Goal: Transaction & Acquisition: Purchase product/service

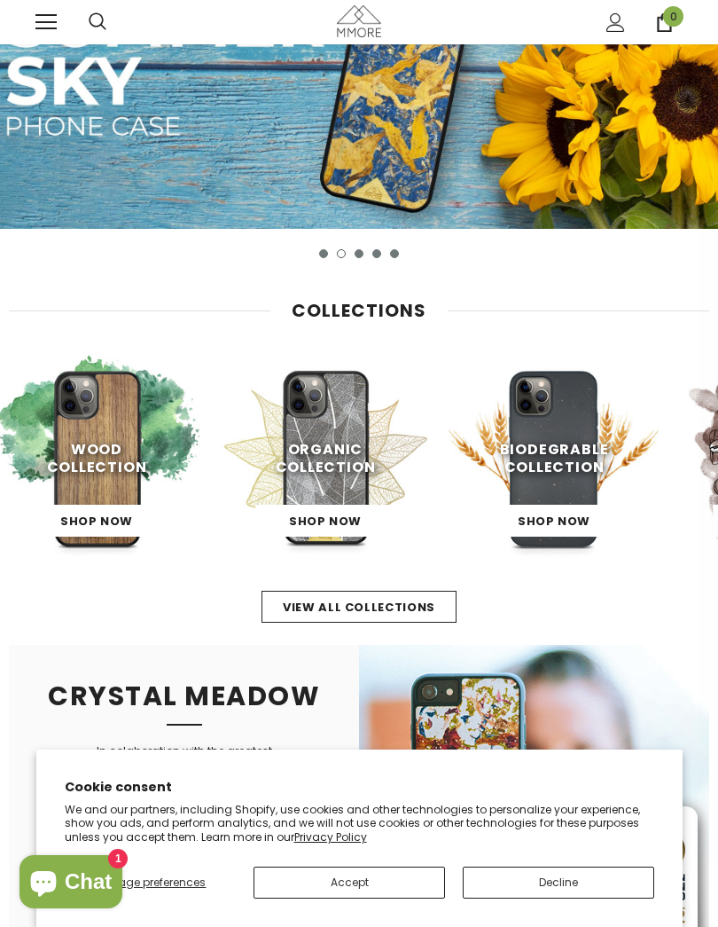
click at [90, 513] on link "Shop Now" at bounding box center [96, 521] width 139 height 32
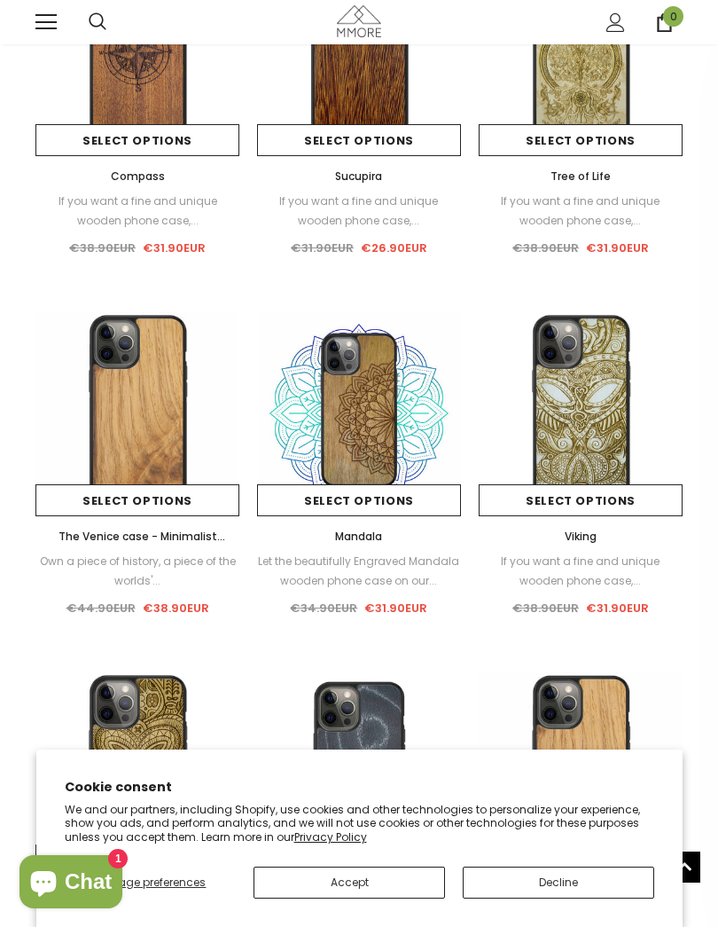
scroll to position [631, 0]
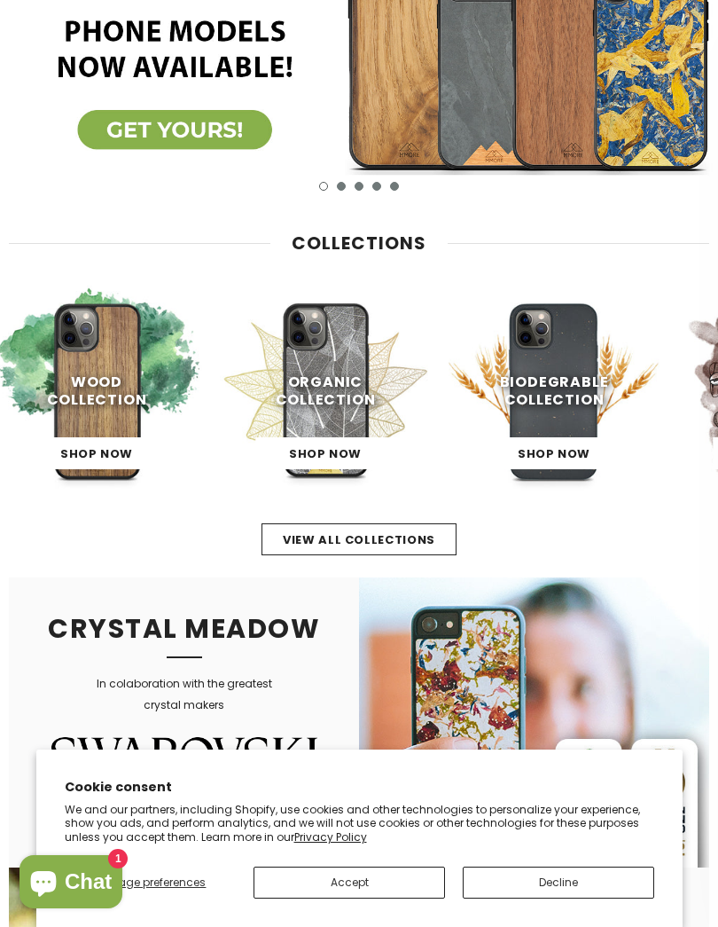
scroll to position [158, 0]
click at [330, 434] on img at bounding box center [325, 391] width 211 height 211
click at [354, 457] on span "Shop Now" at bounding box center [325, 453] width 73 height 17
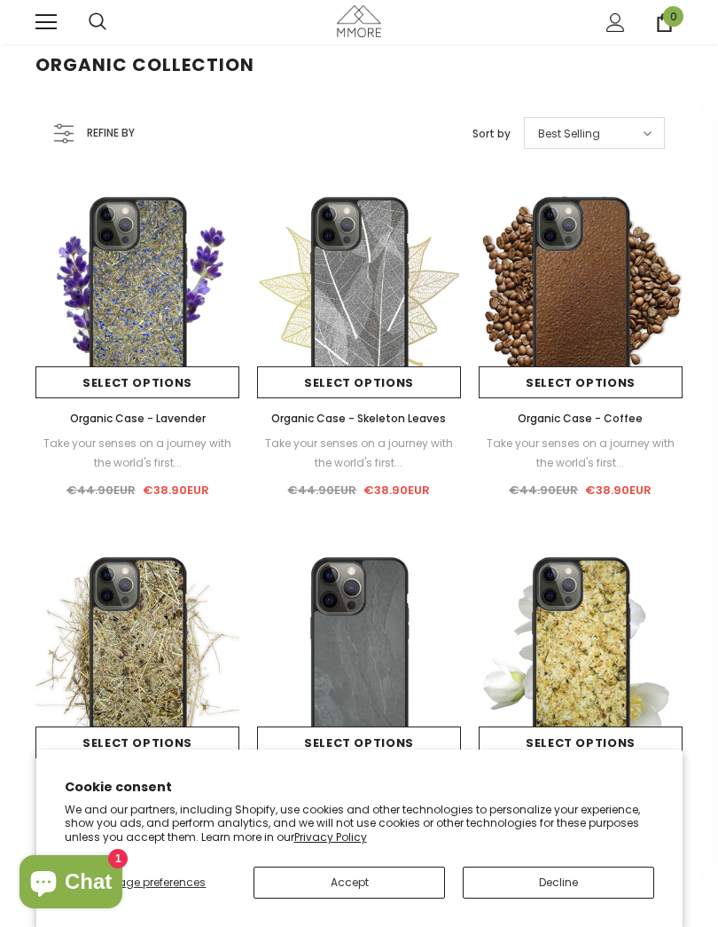
scroll to position [23, 0]
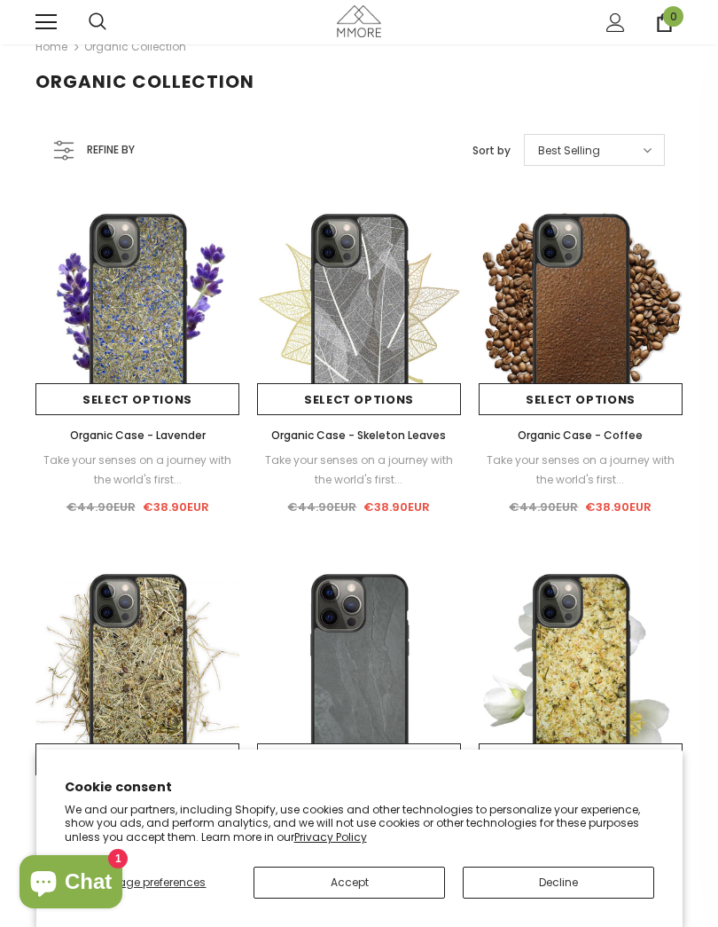
click at [604, 334] on img at bounding box center [581, 312] width 204 height 204
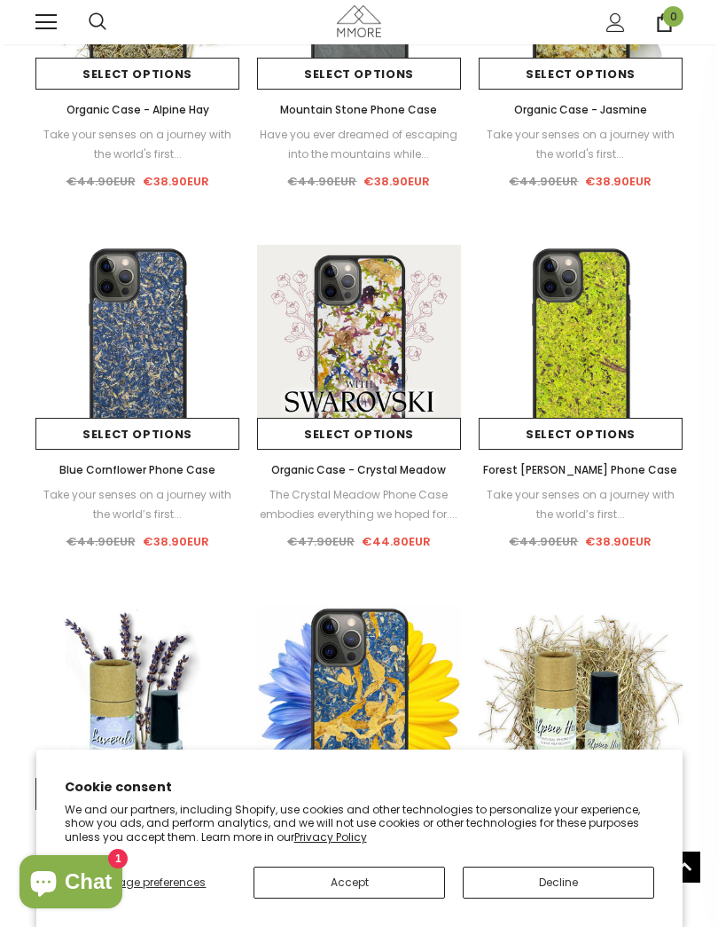
scroll to position [645, 0]
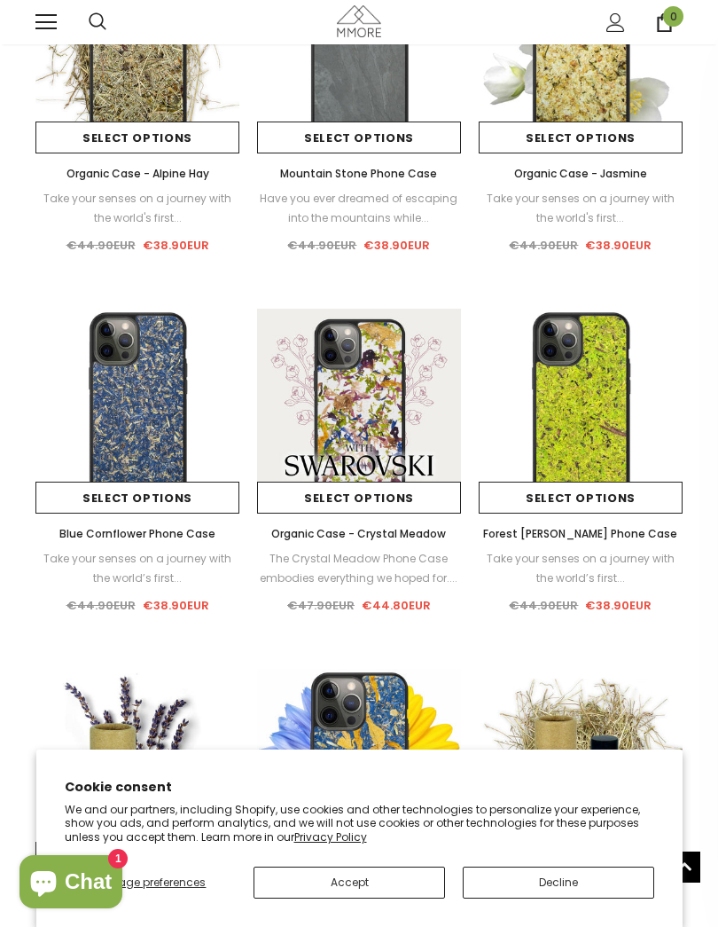
click at [598, 443] on img at bounding box center [581, 411] width 204 height 204
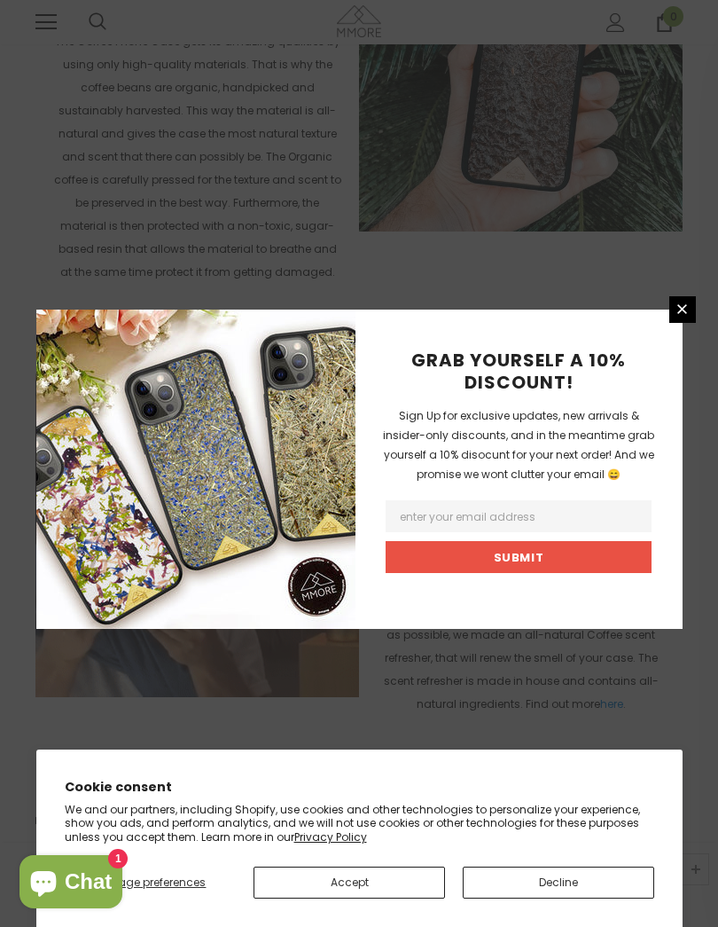
scroll to position [2489, 0]
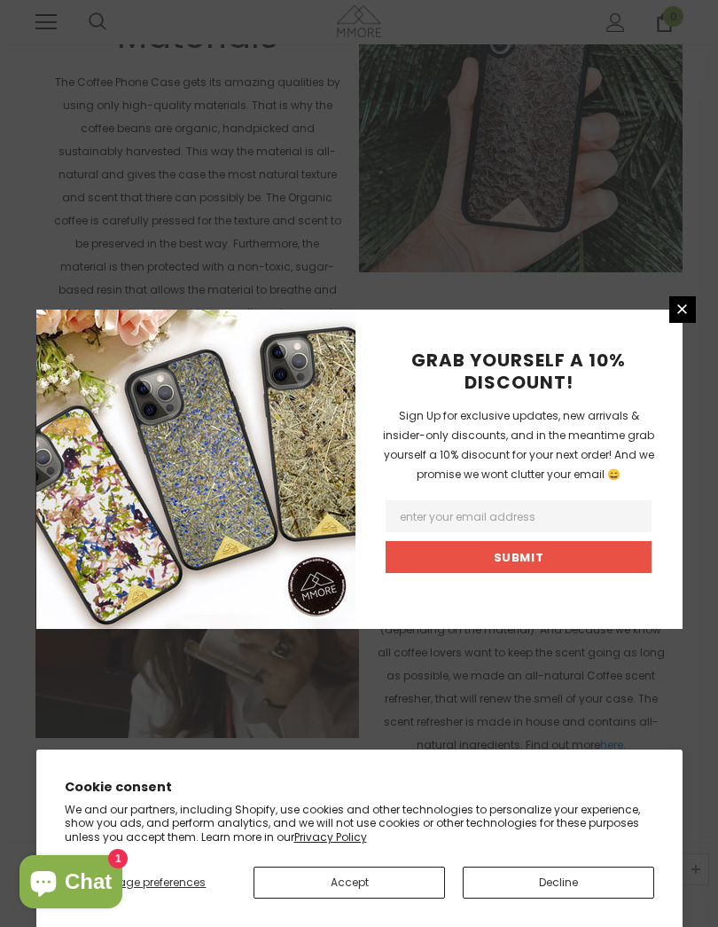
click at [692, 323] on link at bounding box center [683, 309] width 27 height 27
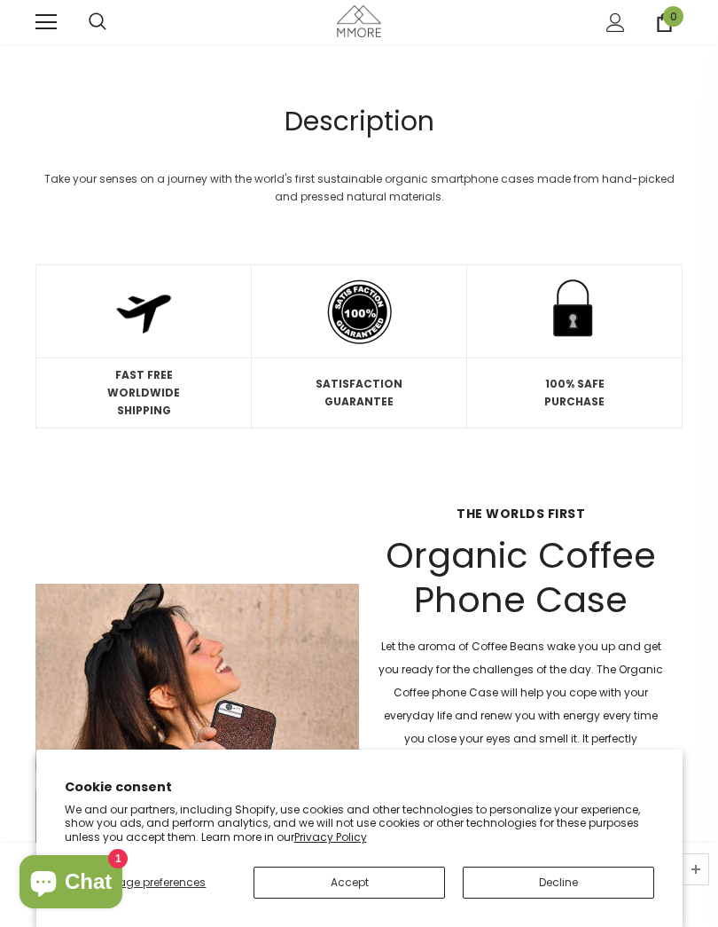
scroll to position [1274, 0]
